Goal: Information Seeking & Learning: Compare options

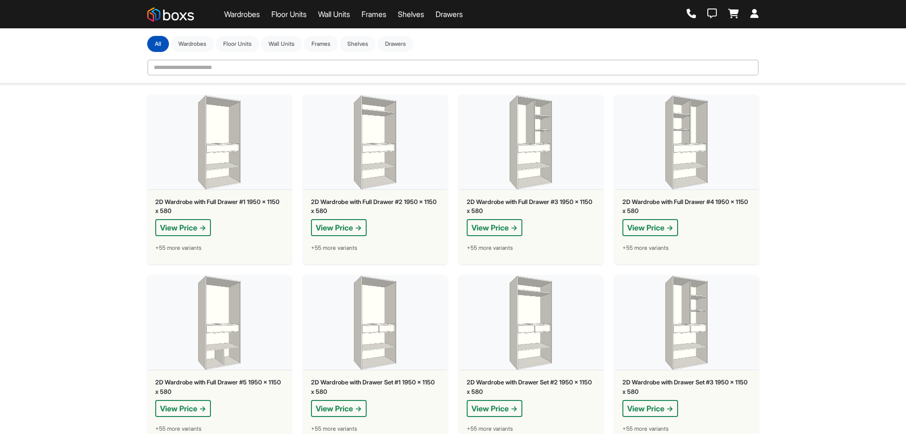
click at [690, 12] on icon at bounding box center [691, 13] width 9 height 9
click at [713, 10] on icon at bounding box center [712, 13] width 9 height 9
click at [738, 15] on icon at bounding box center [733, 13] width 11 height 9
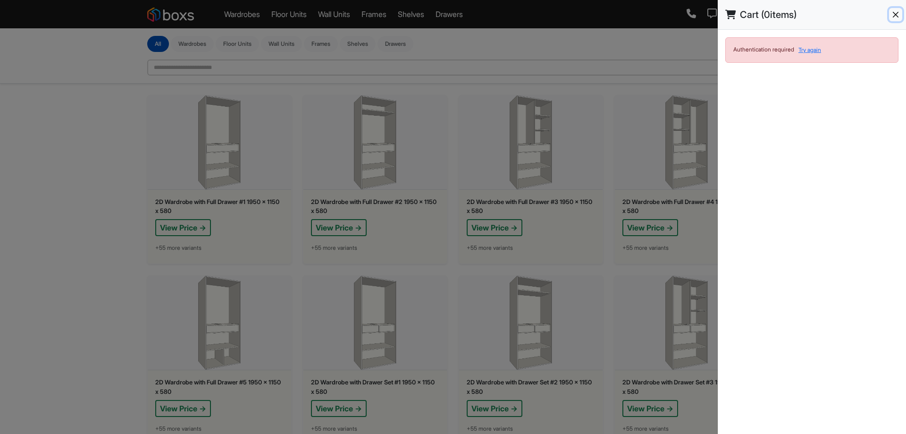
click at [899, 11] on button "Close" at bounding box center [895, 14] width 13 height 13
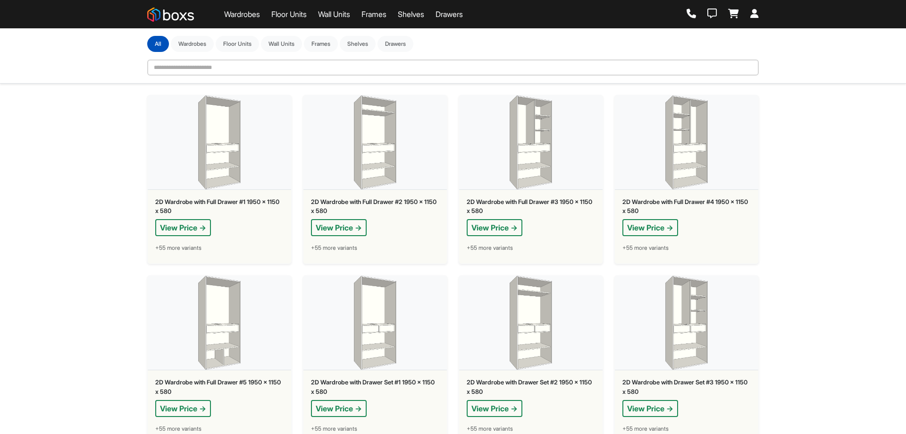
click at [754, 11] on icon at bounding box center [755, 13] width 8 height 9
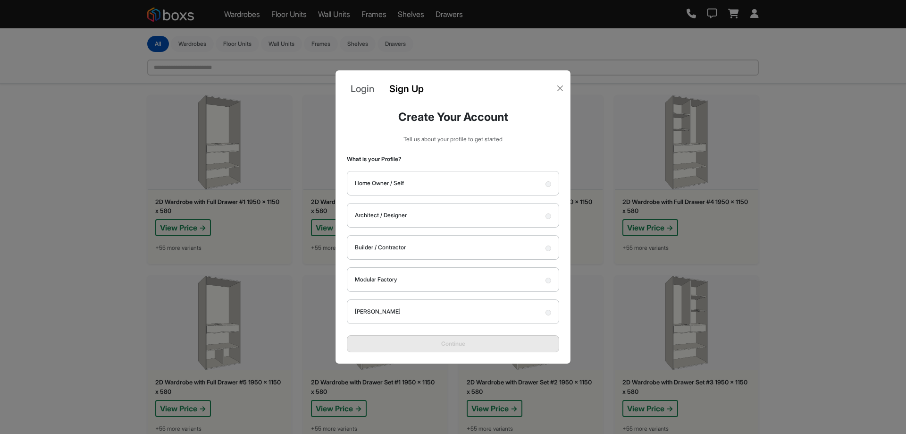
click at [363, 92] on link "Login" at bounding box center [362, 89] width 39 height 22
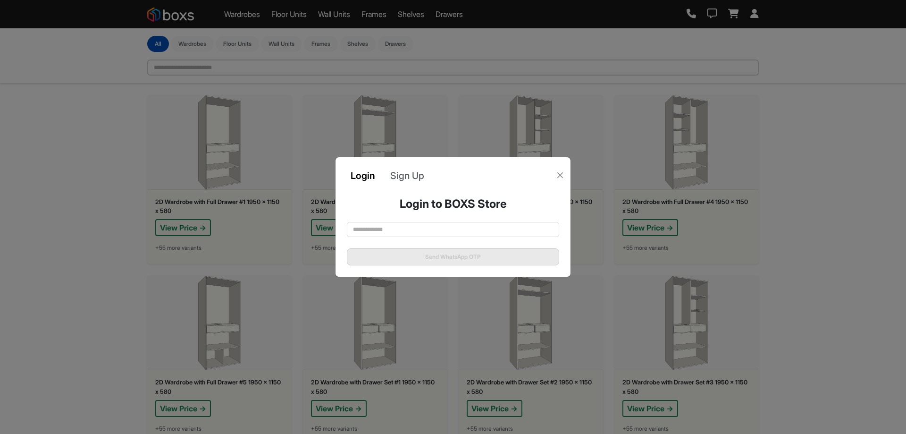
click at [408, 180] on link "Sign Up" at bounding box center [407, 176] width 49 height 22
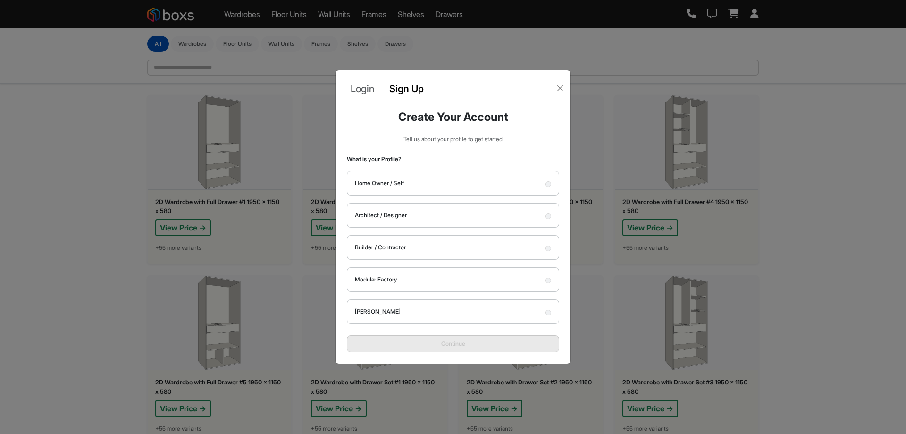
click at [417, 219] on label "Architect / Designer" at bounding box center [453, 215] width 212 height 25
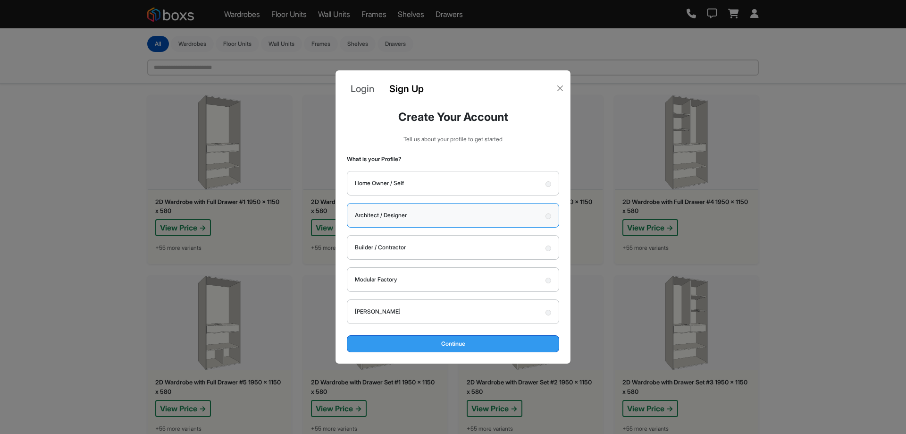
click at [457, 343] on button "Continue" at bounding box center [453, 343] width 212 height 17
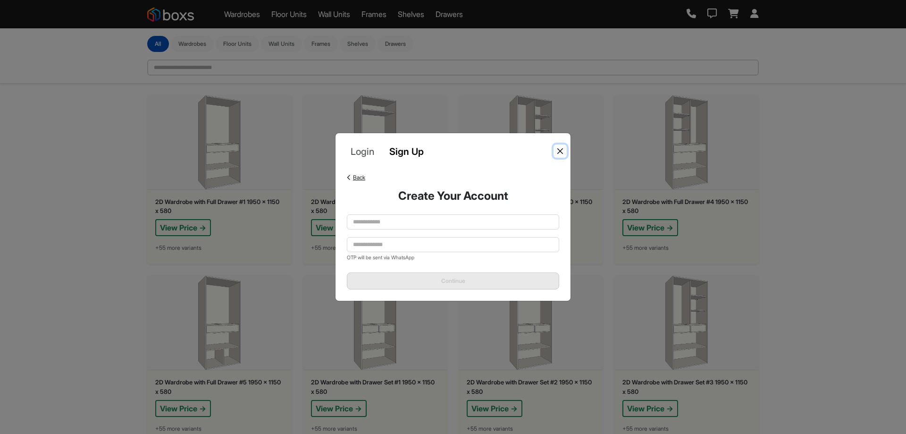
click at [560, 152] on button "Close" at bounding box center [560, 150] width 13 height 13
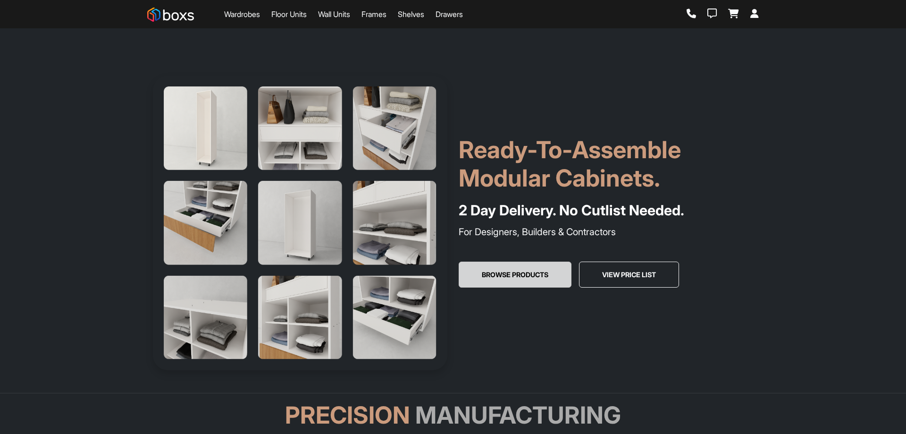
click at [503, 268] on button "Browse Products" at bounding box center [515, 275] width 113 height 26
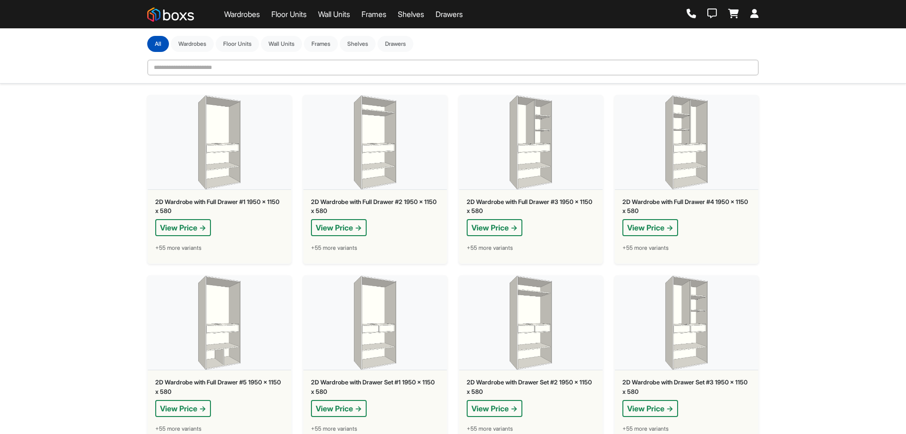
click at [247, 16] on link "Wardrobes" at bounding box center [242, 13] width 36 height 11
click at [335, 228] on button "View Price →" at bounding box center [339, 227] width 56 height 17
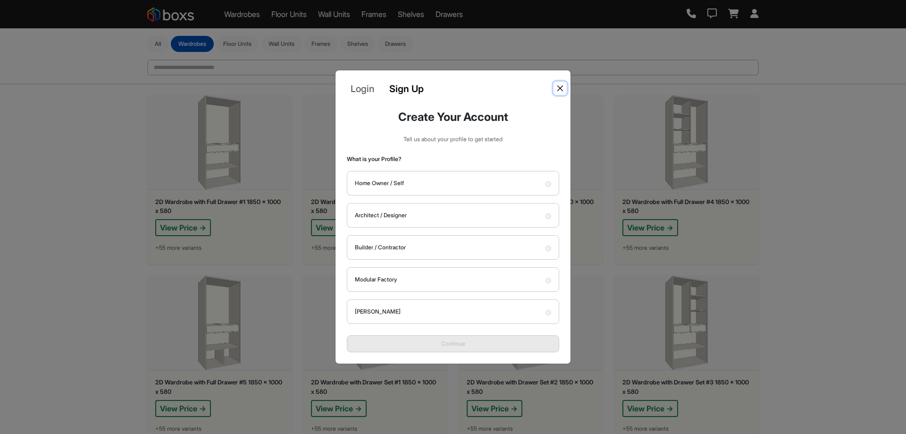
click at [561, 86] on button "Close" at bounding box center [560, 88] width 13 height 13
